Goal: Task Accomplishment & Management: Manage account settings

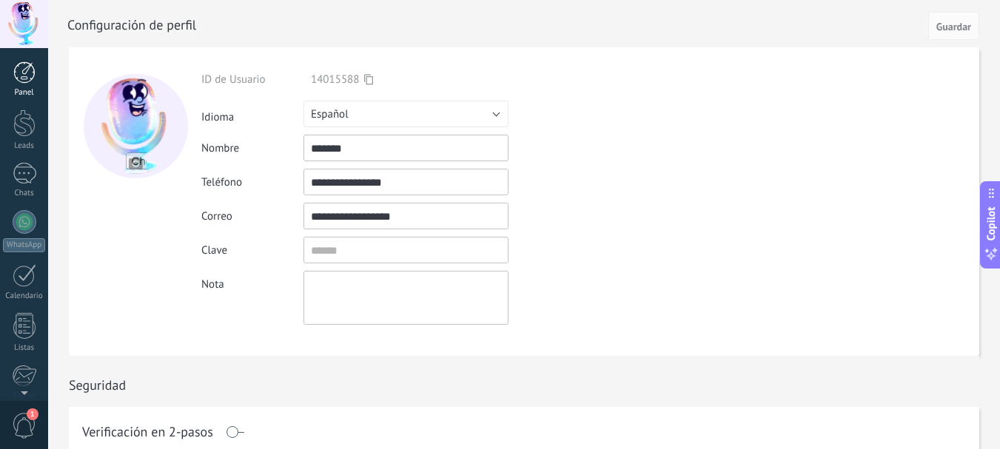
click at [21, 68] on div at bounding box center [24, 72] width 22 height 22
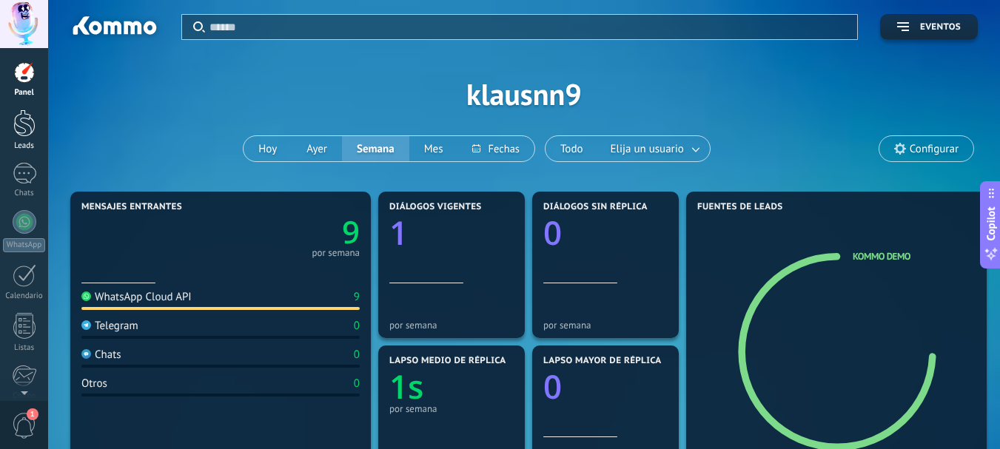
click at [23, 132] on div at bounding box center [24, 123] width 22 height 27
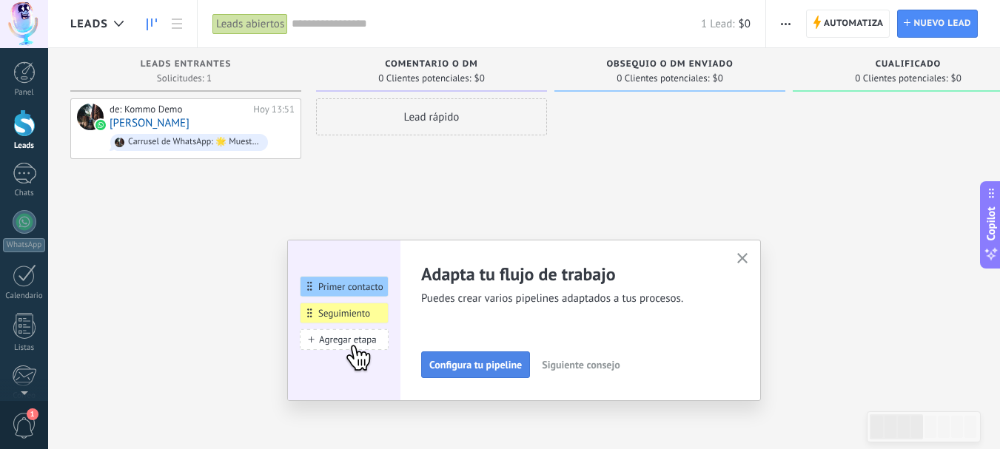
click at [461, 363] on span "Configura tu pipeline" at bounding box center [475, 365] width 93 height 10
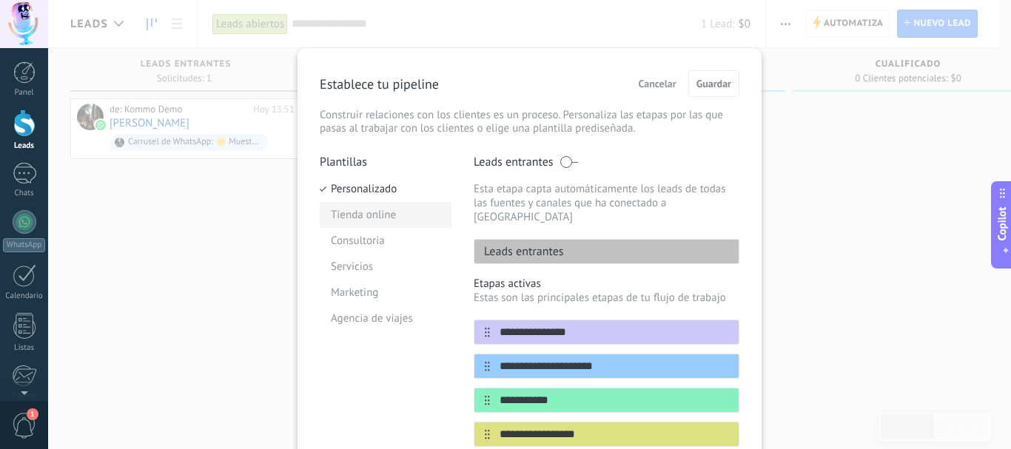
click at [339, 221] on li "Tienda online" at bounding box center [386, 215] width 132 height 26
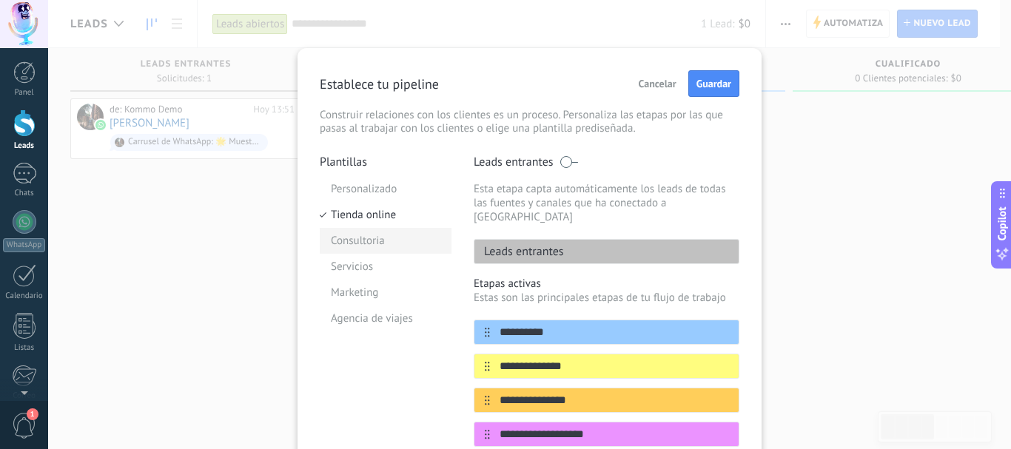
click at [339, 238] on li "Consultoria" at bounding box center [386, 241] width 132 height 26
click at [345, 266] on li "Servicios" at bounding box center [386, 267] width 132 height 26
click at [718, 76] on button "Guardar" at bounding box center [713, 83] width 51 height 27
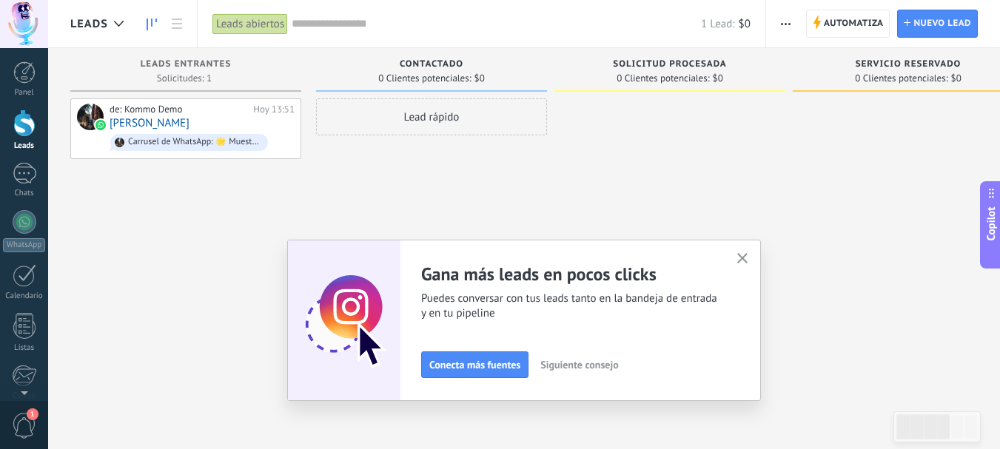
click at [745, 259] on icon "button" at bounding box center [742, 258] width 11 height 11
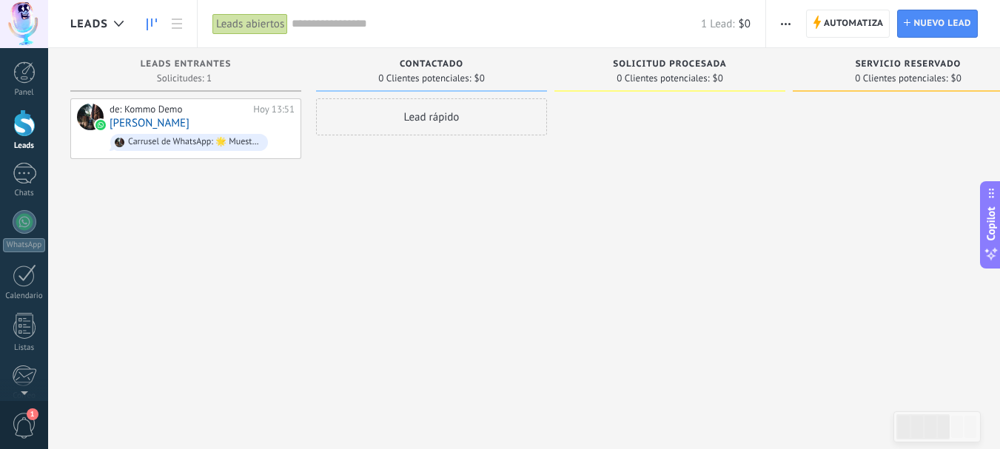
click at [34, 141] on div "Leads" at bounding box center [24, 146] width 43 height 10
click at [168, 27] on link at bounding box center [176, 24] width 25 height 29
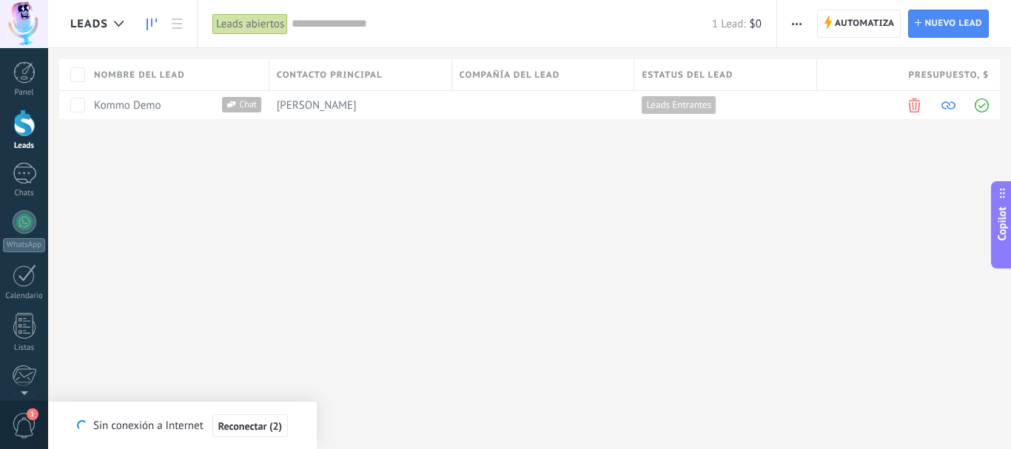
click at [148, 24] on icon at bounding box center [152, 25] width 10 height 12
click at [16, 81] on div at bounding box center [24, 72] width 22 height 22
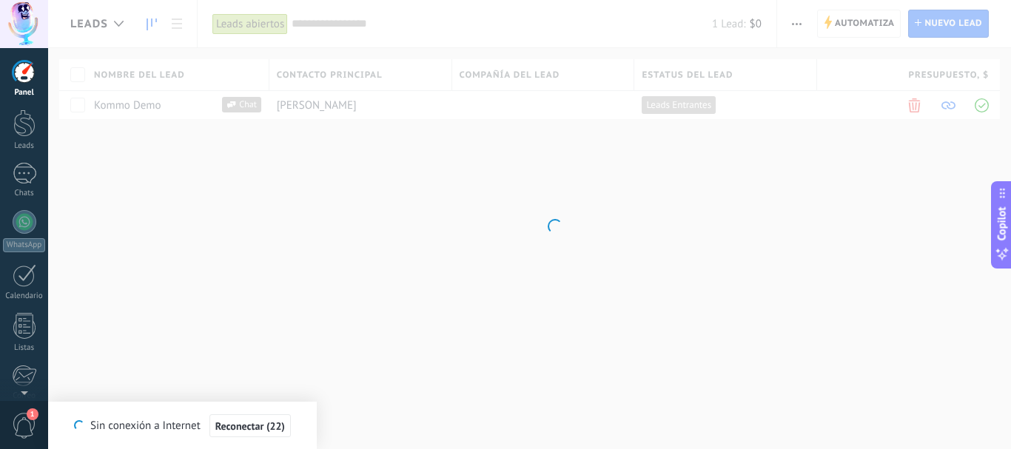
click at [16, 81] on div at bounding box center [24, 72] width 22 height 22
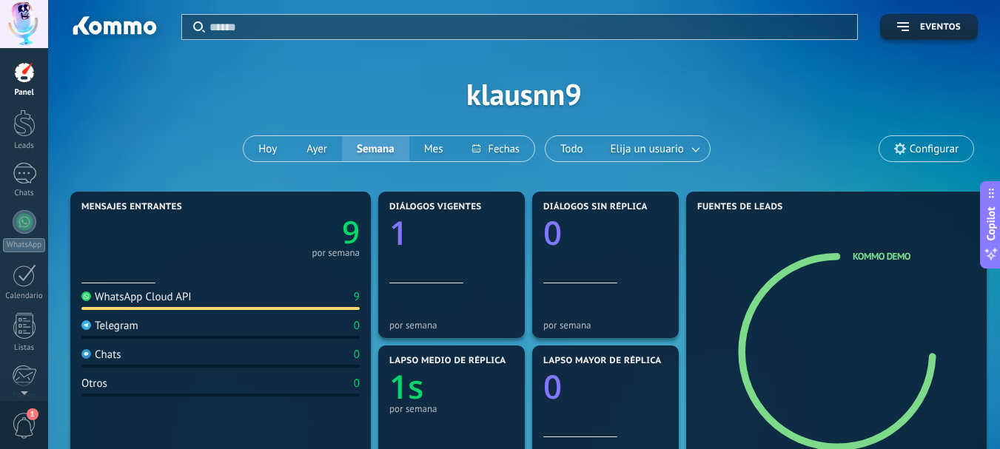
click at [30, 27] on div at bounding box center [24, 24] width 48 height 48
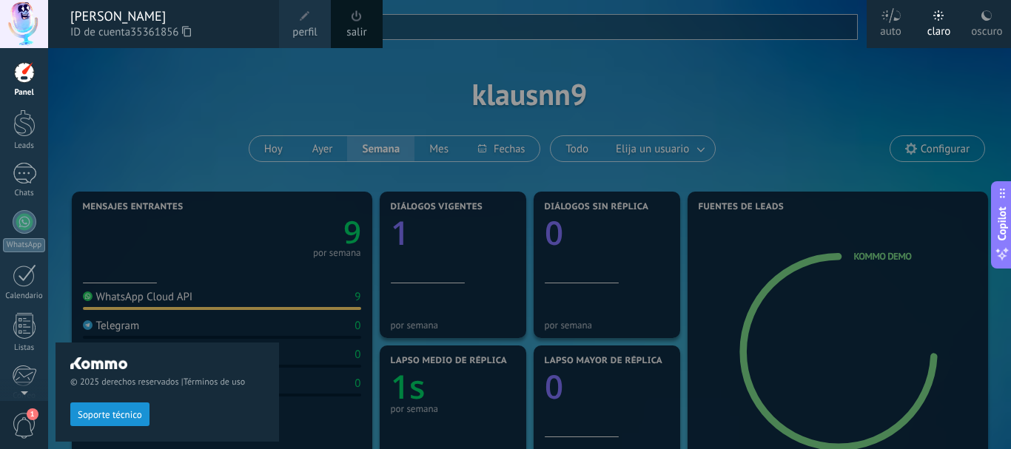
click at [169, 32] on span "35361856" at bounding box center [160, 32] width 61 height 16
click at [266, 67] on div "© 2025 derechos reservados | Términos de uso Soporte técnico" at bounding box center [168, 248] width 224 height 401
click at [30, 117] on div at bounding box center [24, 123] width 22 height 27
